Goal: Use online tool/utility: Utilize a website feature to perform a specific function

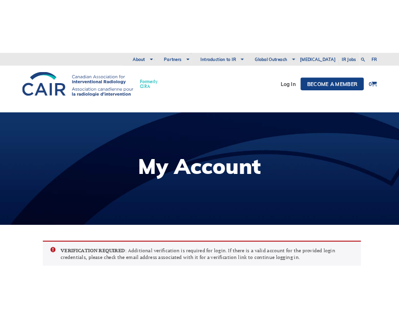
scroll to position [192, 0]
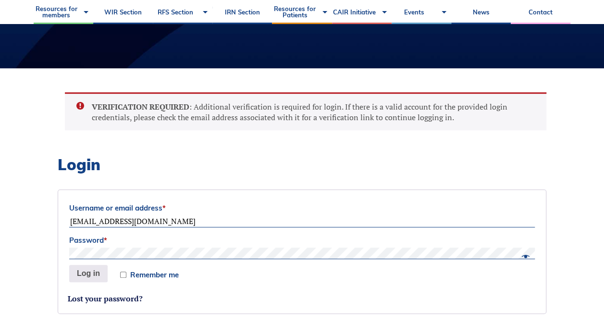
click at [162, 148] on div "VERIFICATION REQUIRED : Additional verification is required for login. If there…" at bounding box center [302, 210] width 488 height 237
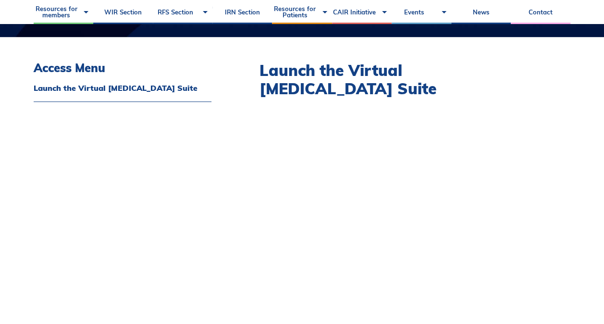
scroll to position [288, 0]
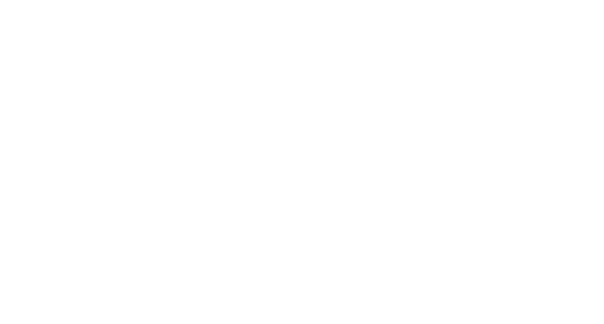
scroll to position [288, 0]
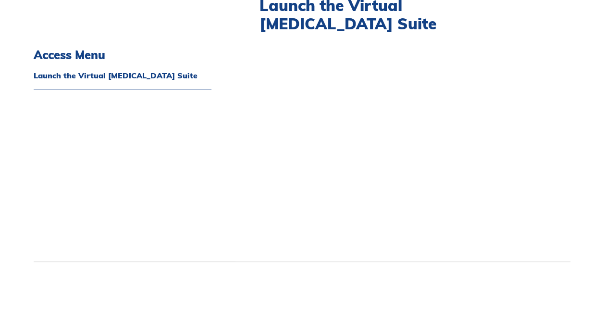
click at [557, 212] on div "Launch the Virtual Angiography Suite <span data-mce-type="bookmark" style="disp…" at bounding box center [402, 116] width 335 height 289
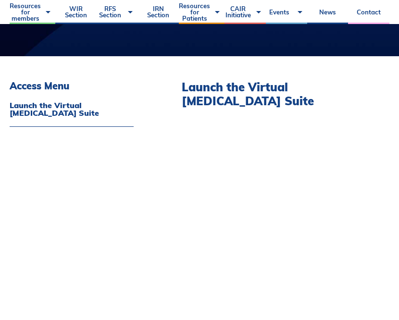
scroll to position [192, 0]
